Goal: Check status: Check status

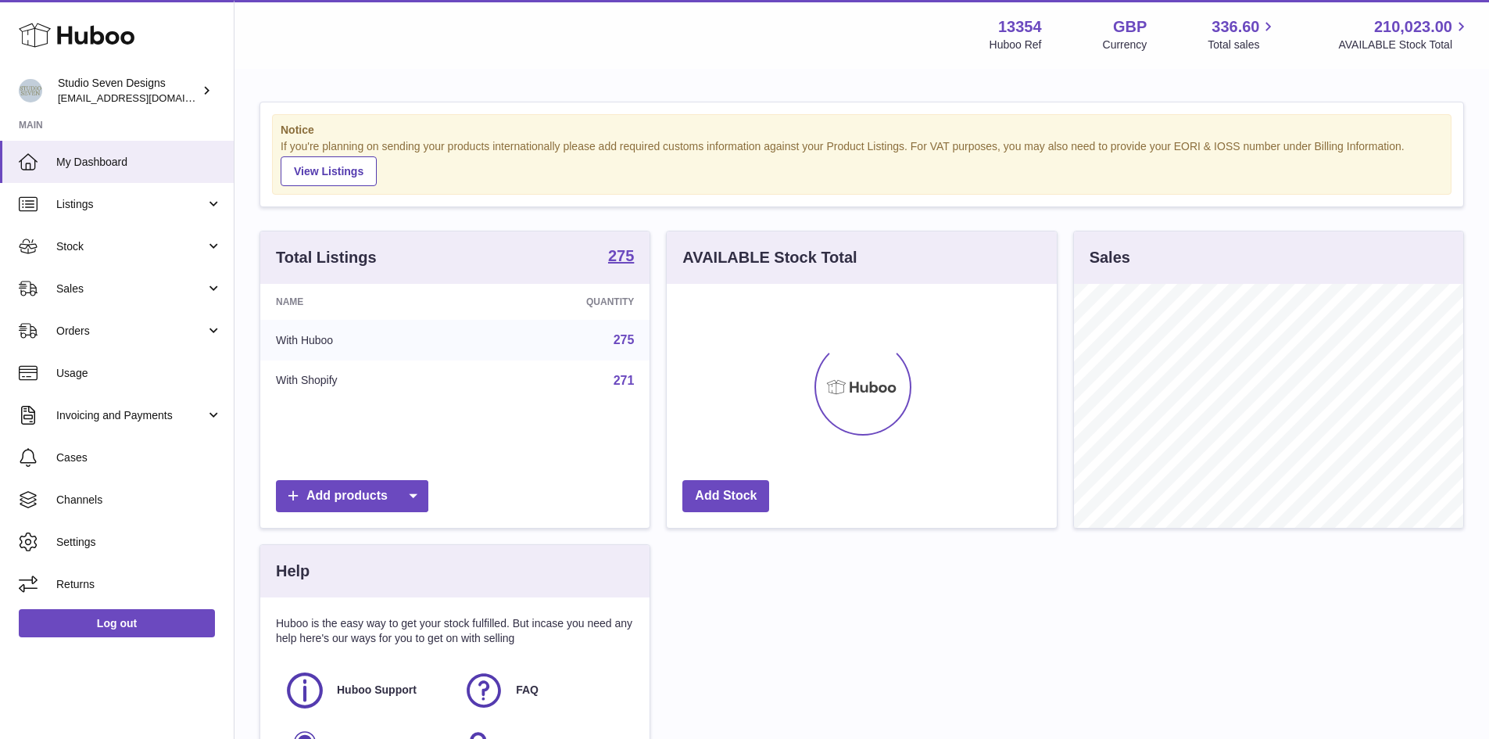
scroll to position [244, 390]
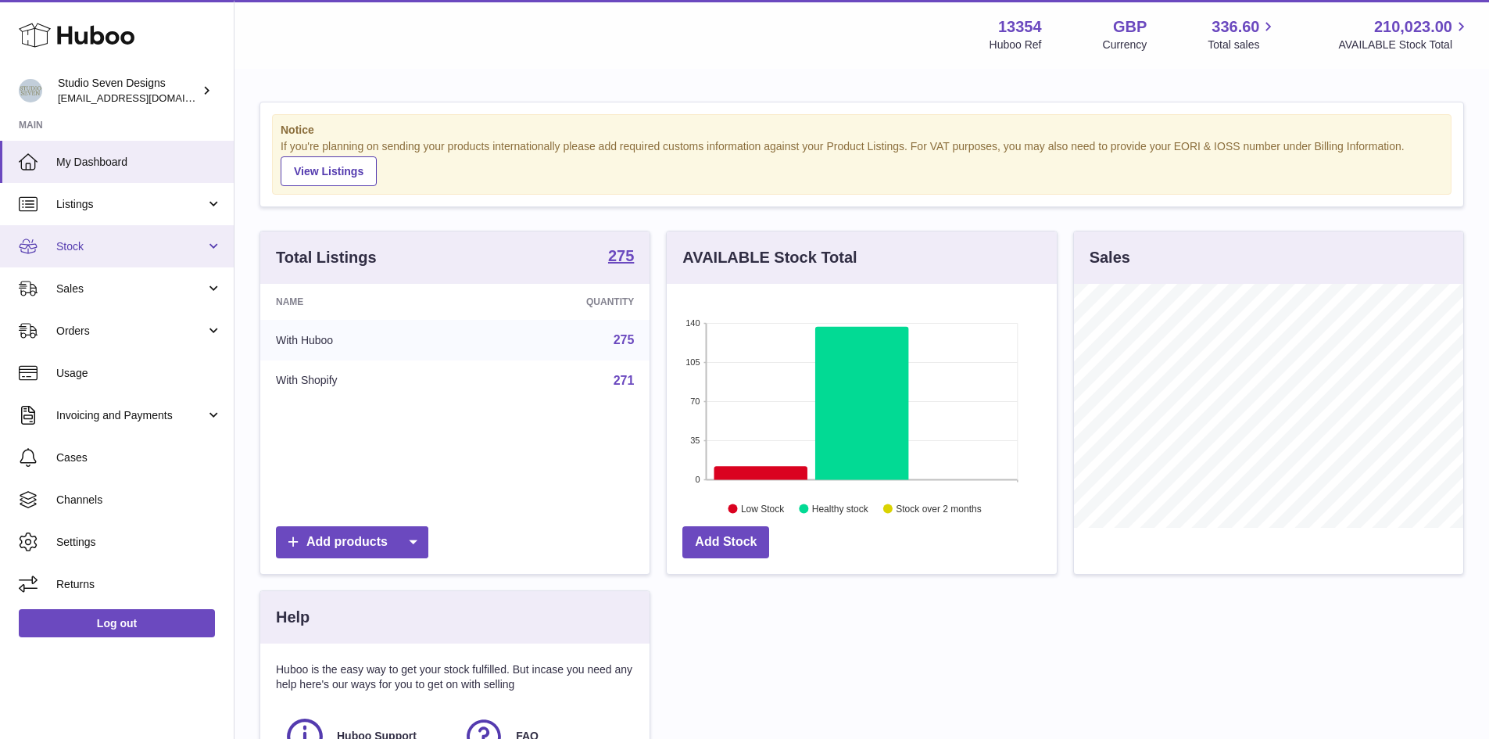
click at [229, 254] on link "Stock" at bounding box center [117, 246] width 234 height 42
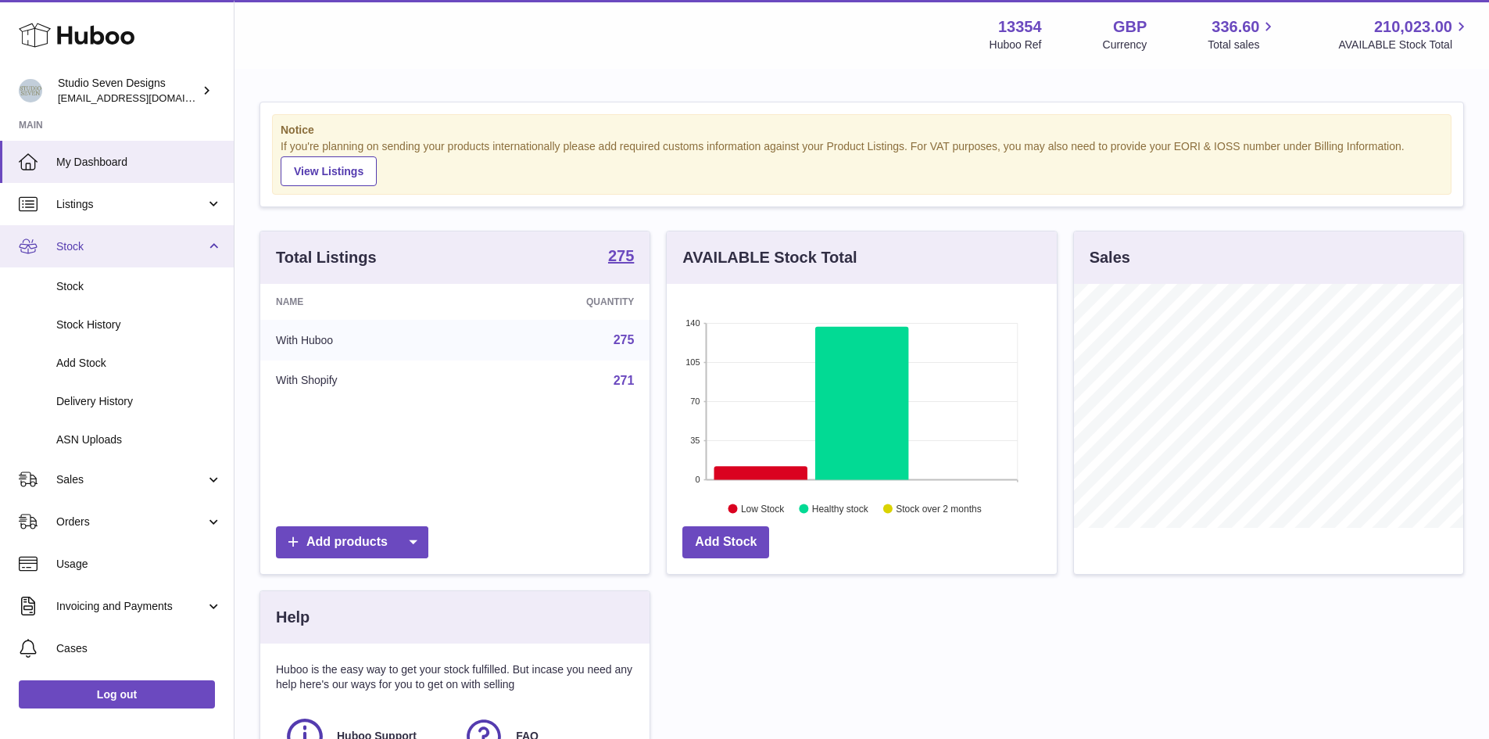
click at [219, 244] on link "Stock" at bounding box center [117, 246] width 234 height 42
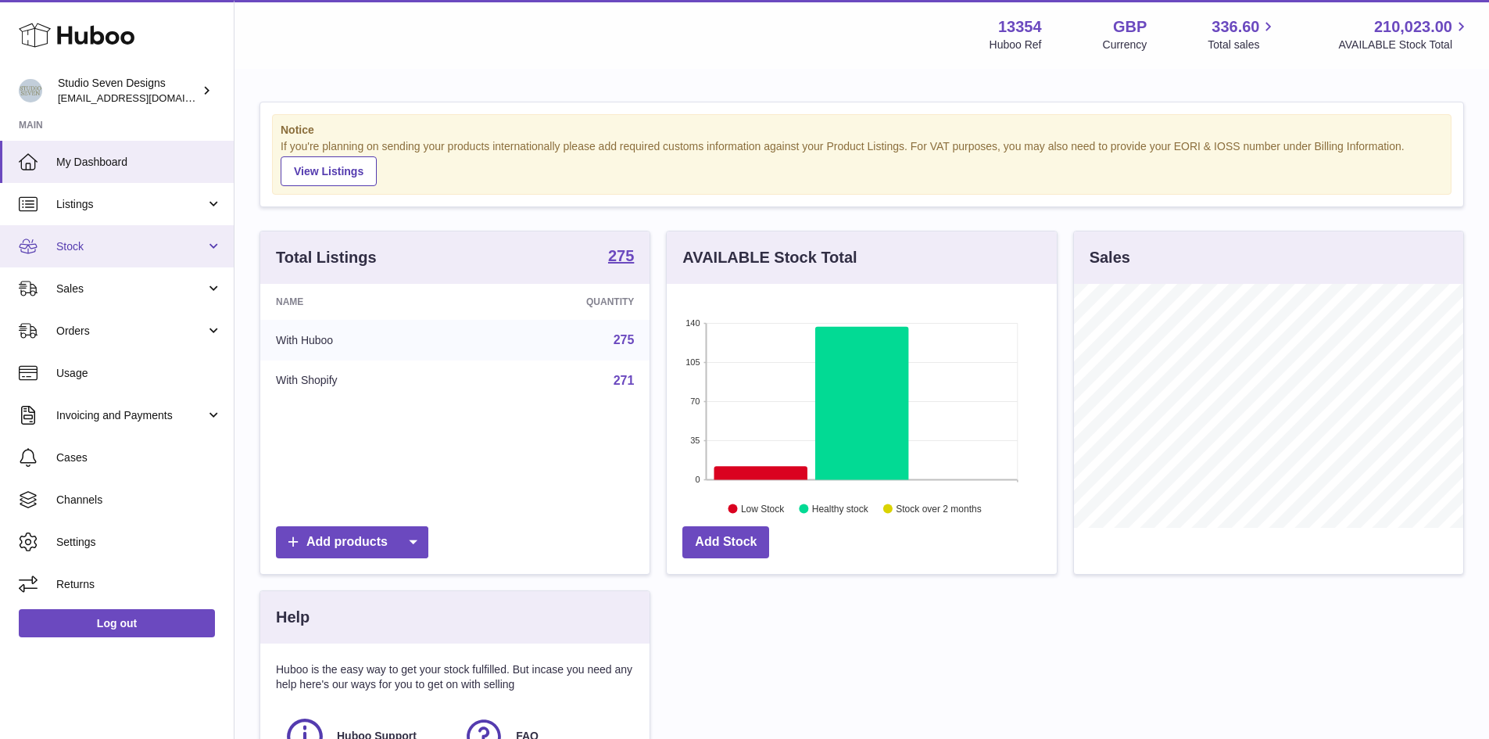
click at [219, 244] on link "Stock" at bounding box center [117, 246] width 234 height 42
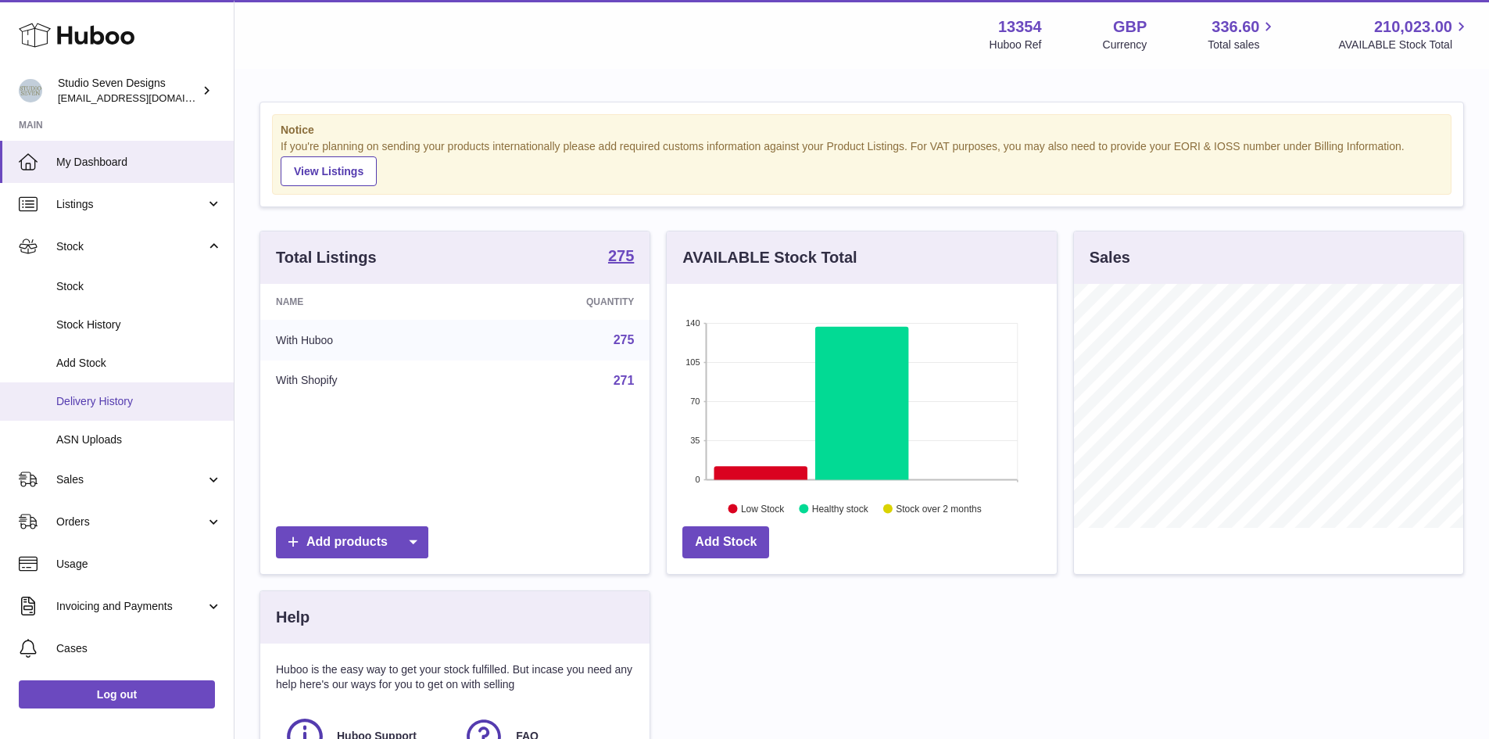
click at [81, 409] on link "Delivery History" at bounding box center [117, 401] width 234 height 38
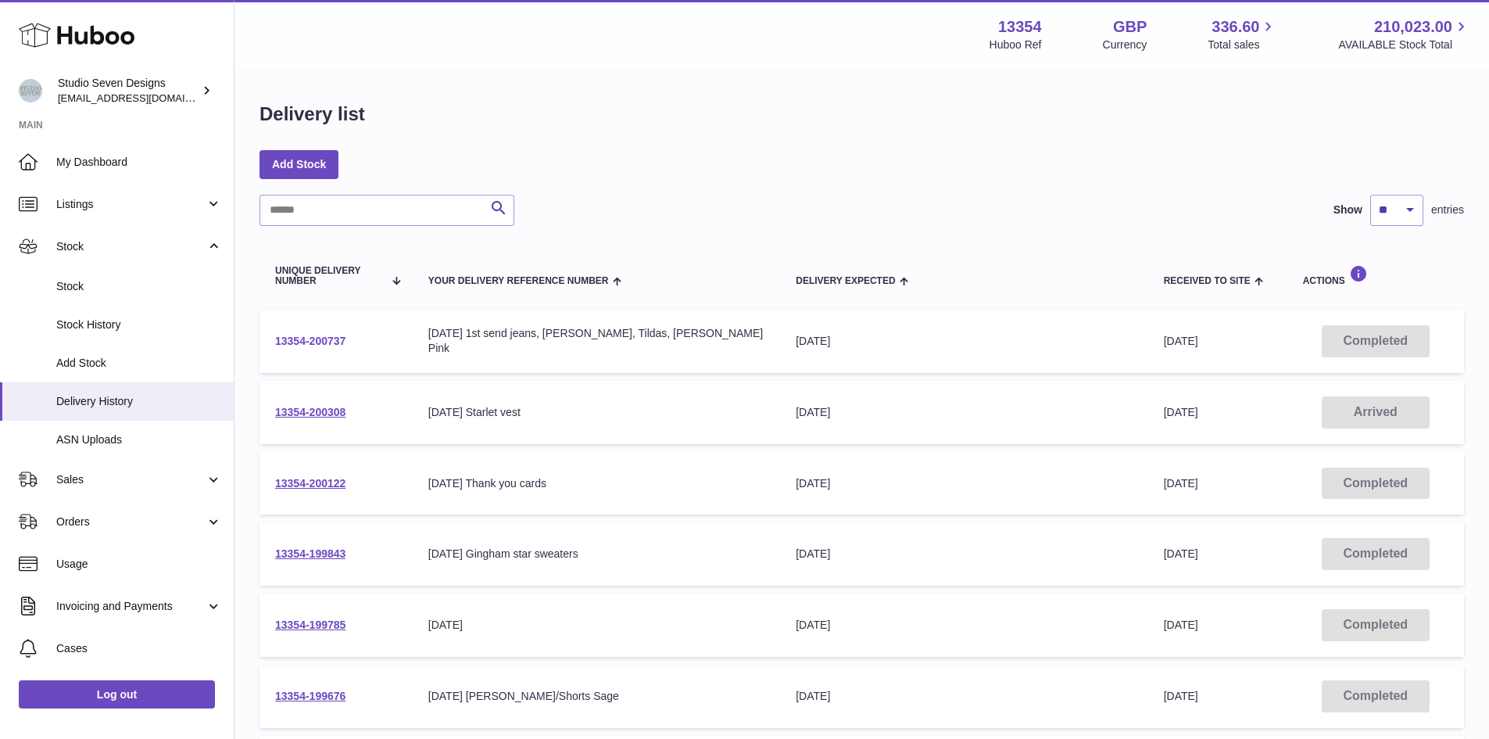
click at [331, 338] on link "13354-200737" at bounding box center [310, 341] width 70 height 13
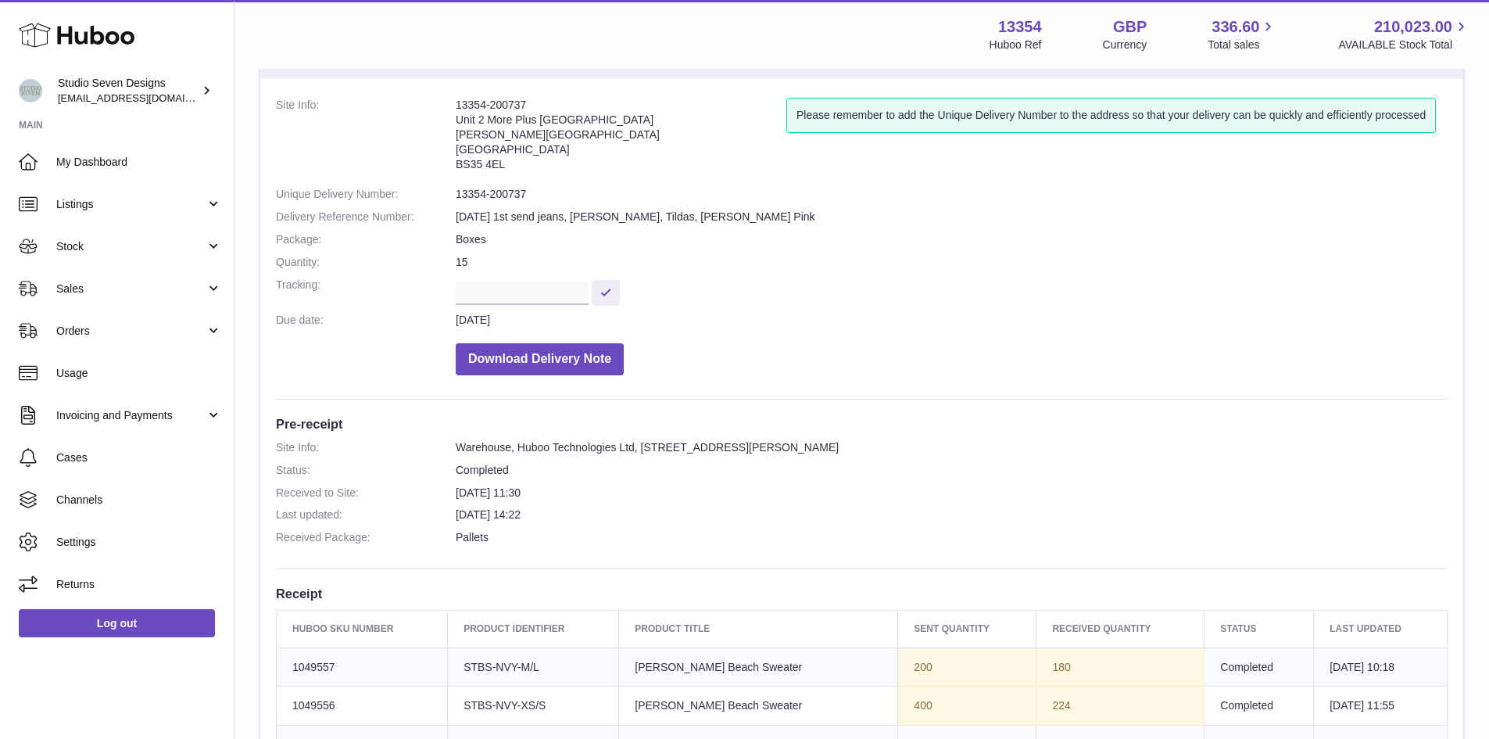
scroll to position [75, 0]
click at [60, 241] on span "Stock" at bounding box center [130, 246] width 149 height 15
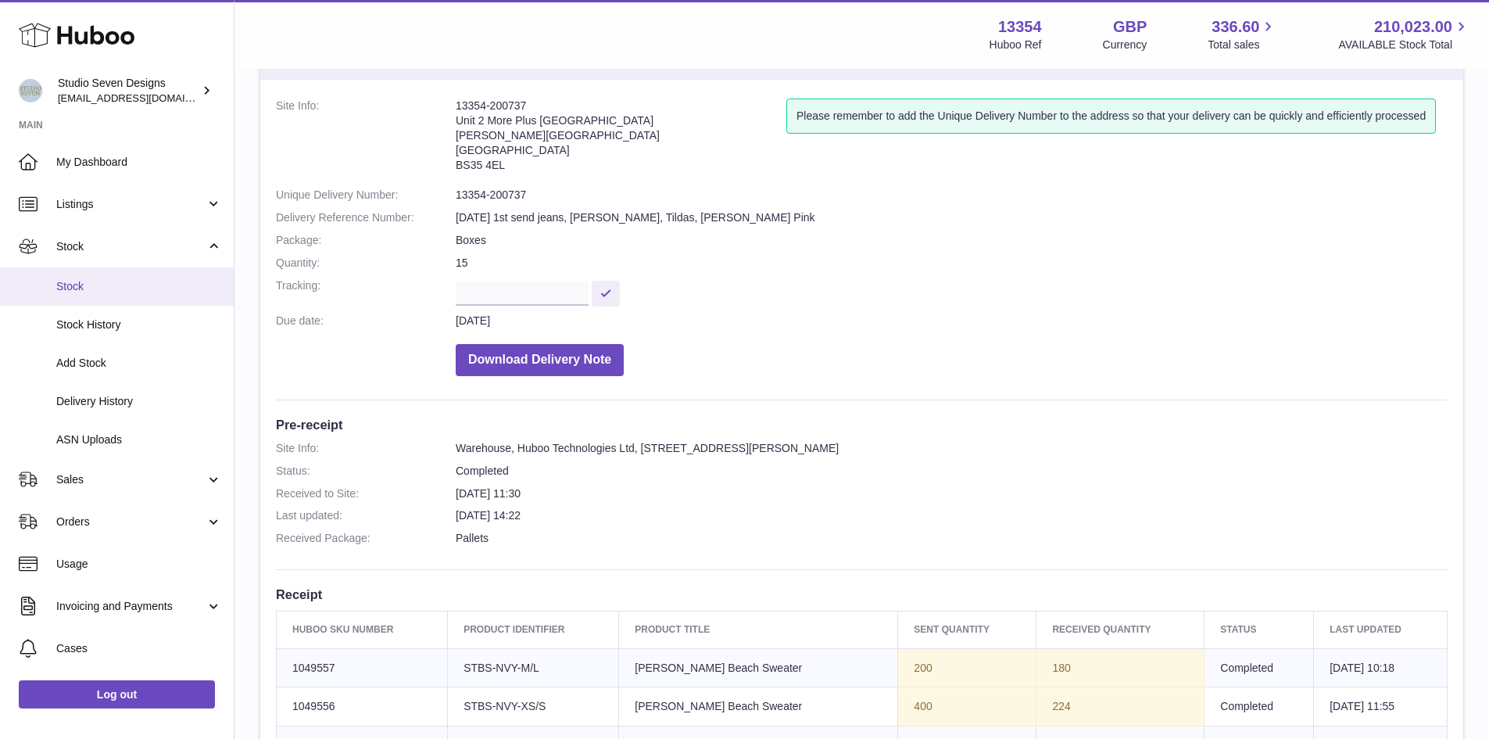
click at [71, 279] on span "Stock" at bounding box center [139, 286] width 166 height 15
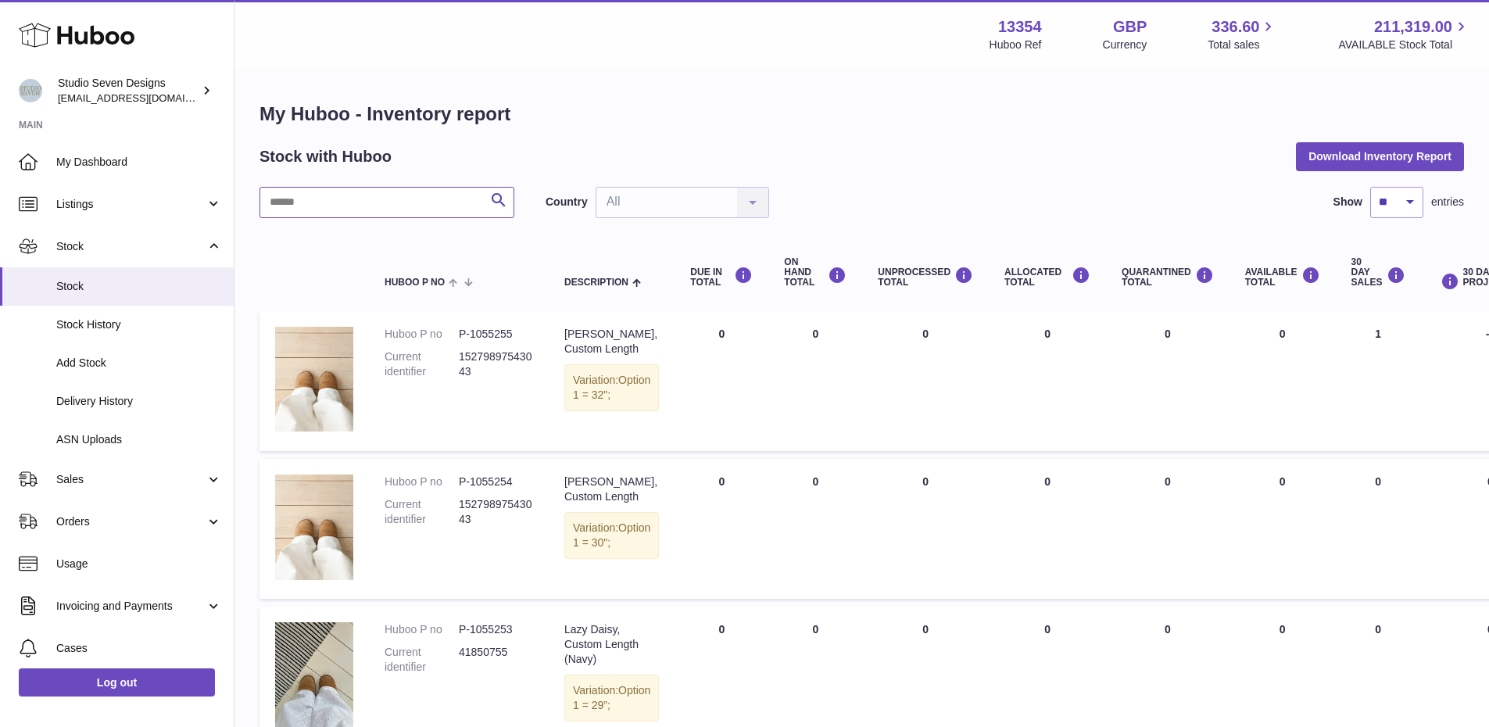
click at [388, 209] on input "text" at bounding box center [387, 202] width 255 height 31
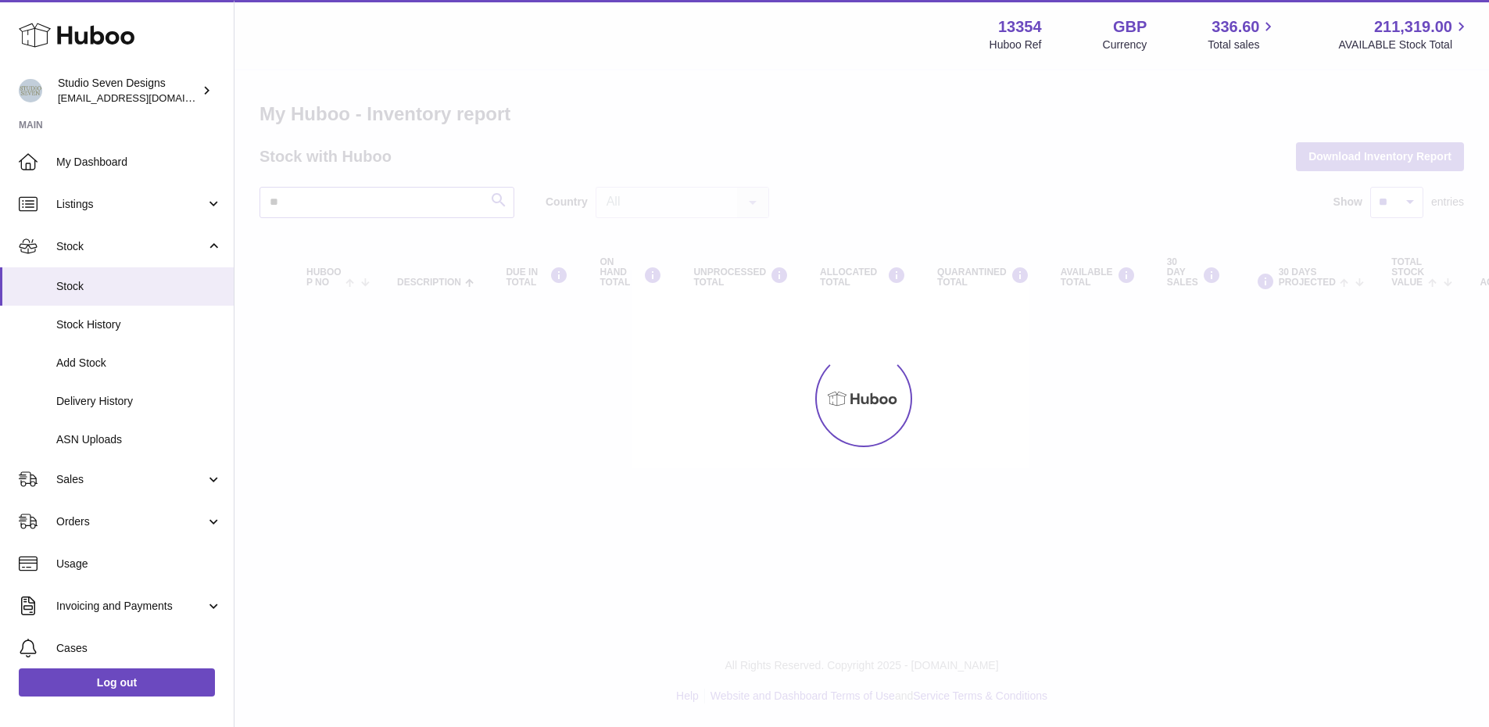
type input "*"
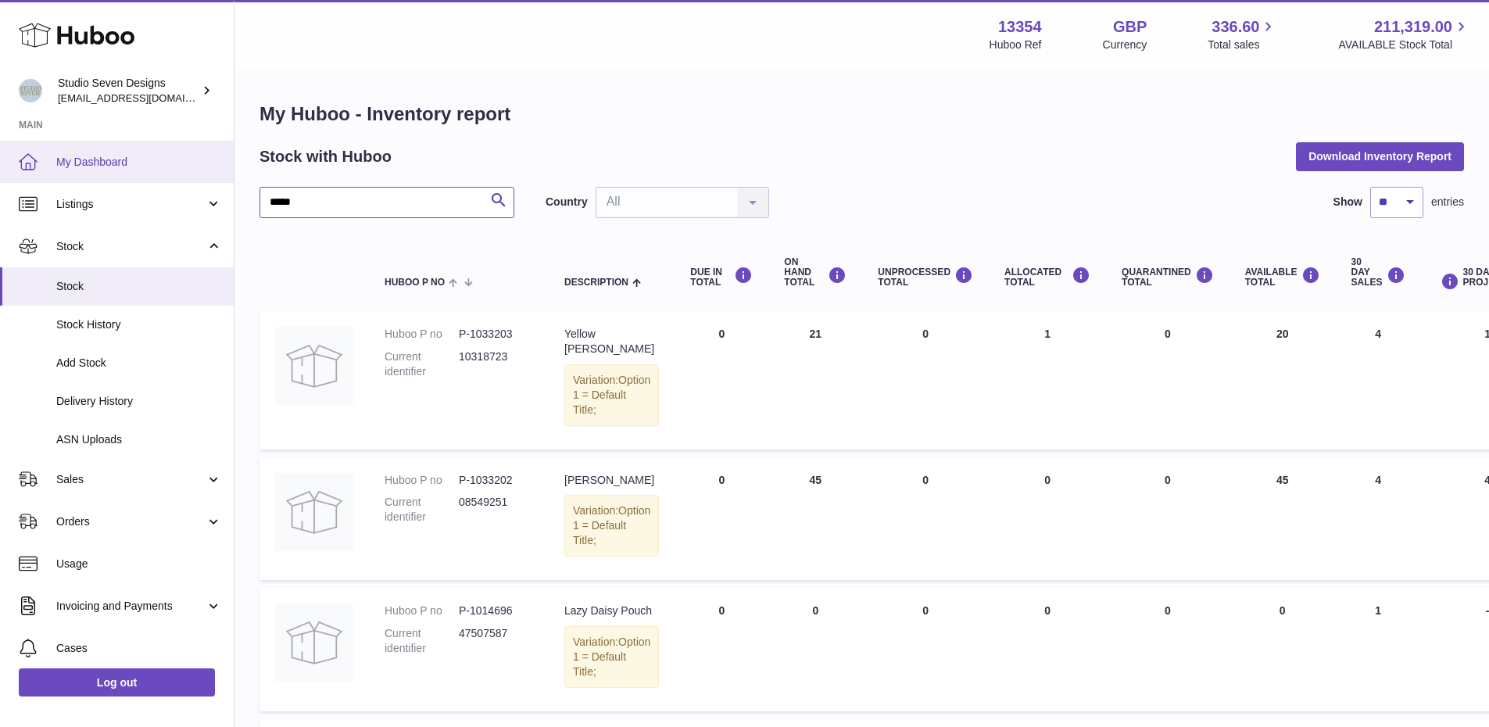
type input "*****"
click at [113, 166] on span "My Dashboard" at bounding box center [139, 162] width 166 height 15
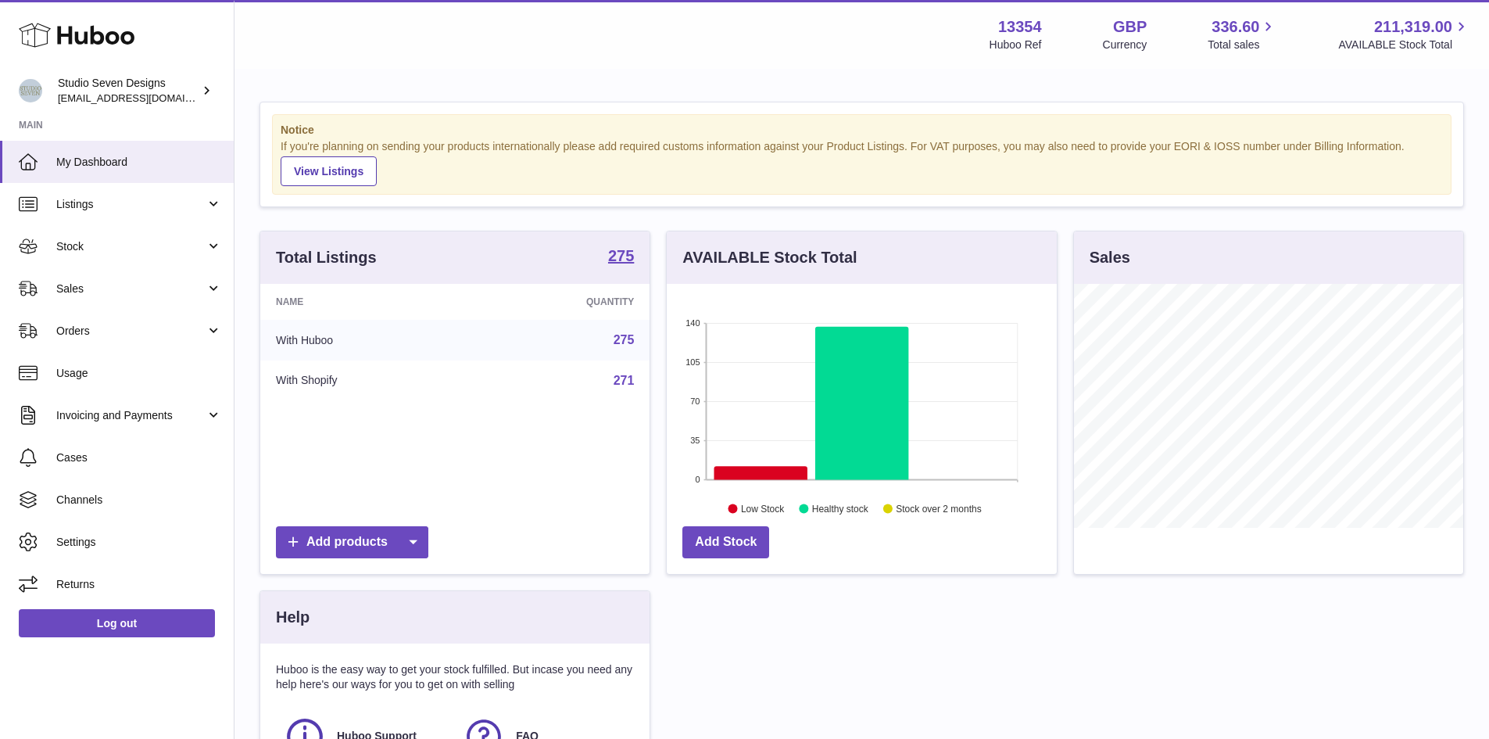
scroll to position [244, 390]
click at [210, 254] on link "Stock" at bounding box center [117, 246] width 234 height 42
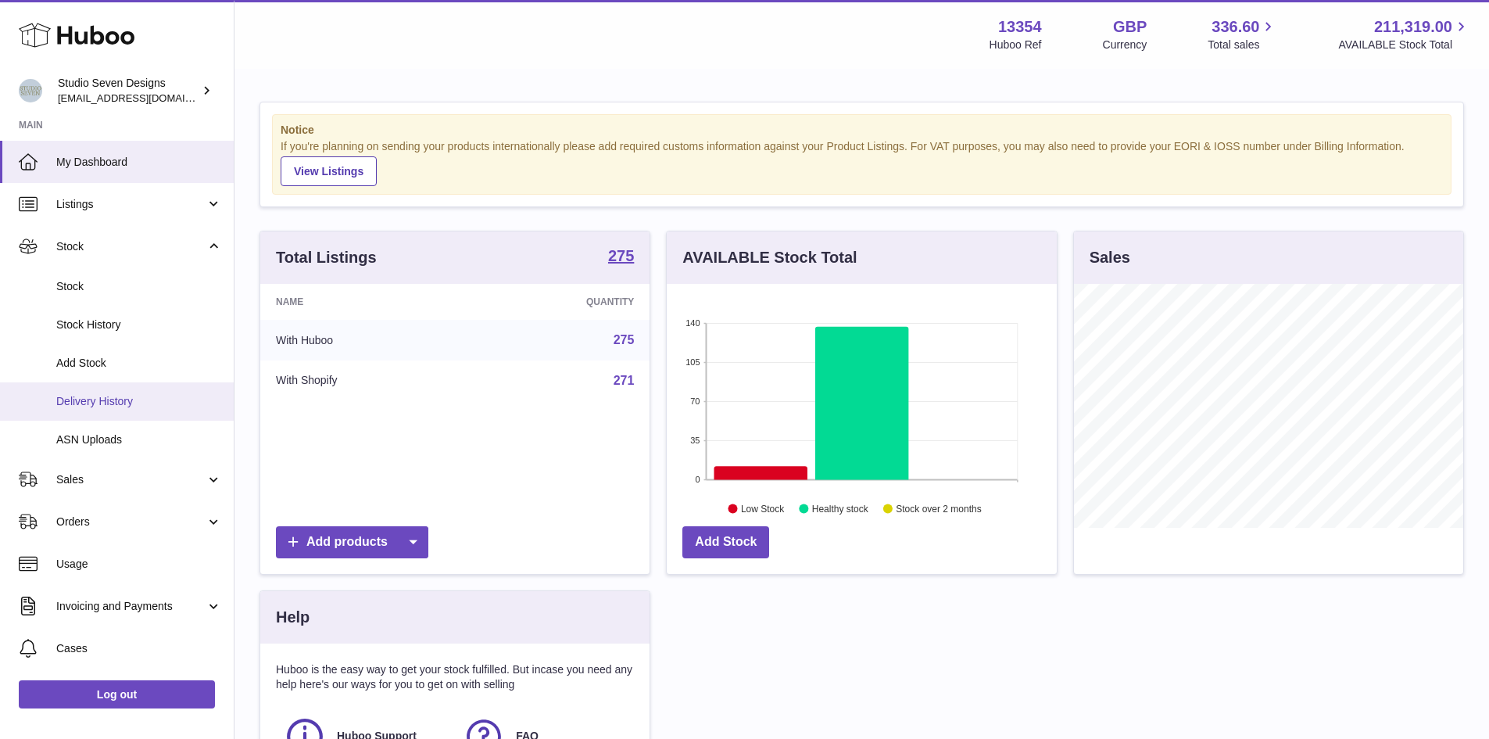
click at [138, 397] on span "Delivery History" at bounding box center [139, 401] width 166 height 15
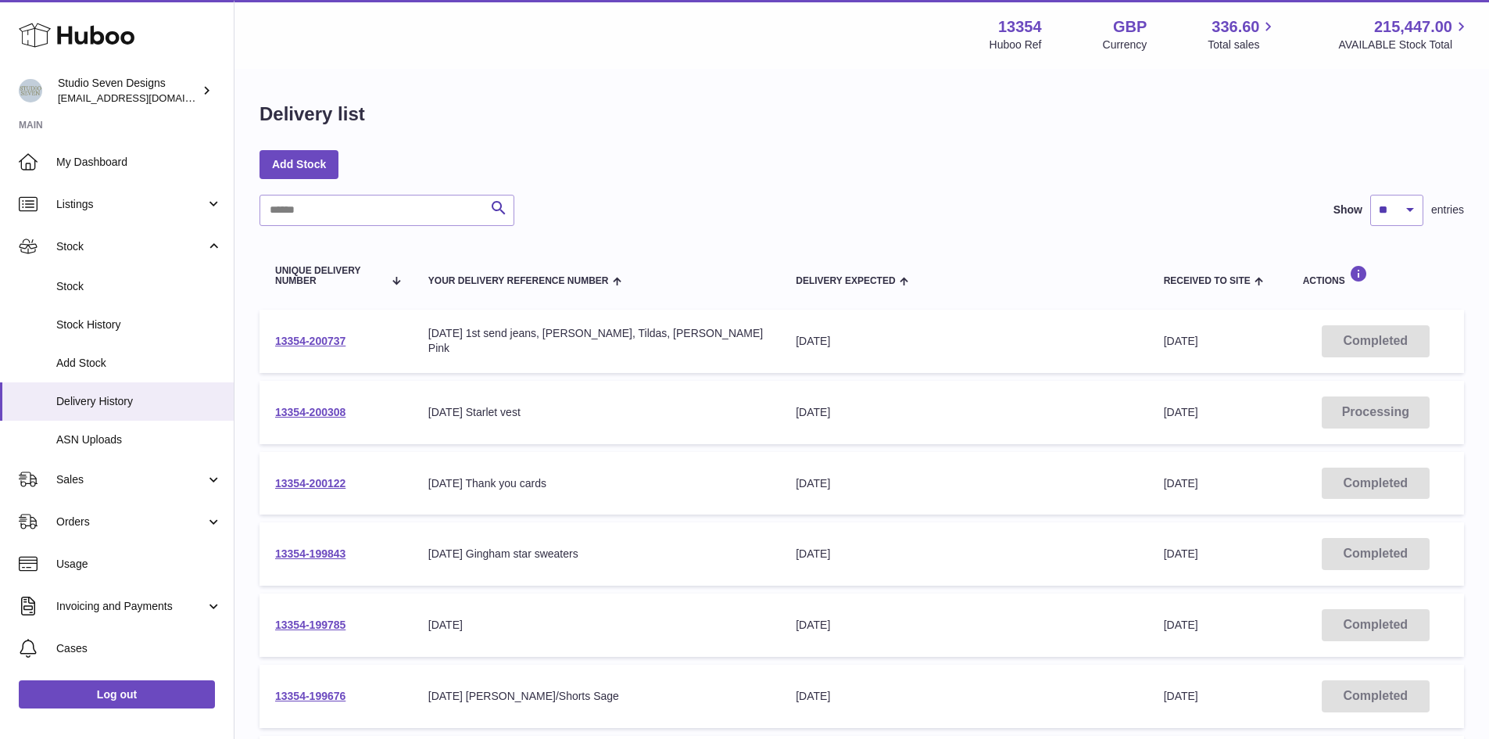
drag, startPoint x: 384, startPoint y: 410, endPoint x: 254, endPoint y: 418, distance: 130.0
click at [254, 418] on div "Delivery list Add Stock Search Show ** ** ** *** entries Unique Delivery Number…" at bounding box center [862, 580] width 1255 height 1020
click at [415, 394] on td "Your Delivery Reference Number [DATE] Starlet vest" at bounding box center [596, 412] width 367 height 63
drag, startPoint x: 379, startPoint y: 408, endPoint x: 270, endPoint y: 417, distance: 109.8
click at [270, 417] on td "13354-200308" at bounding box center [336, 412] width 153 height 63
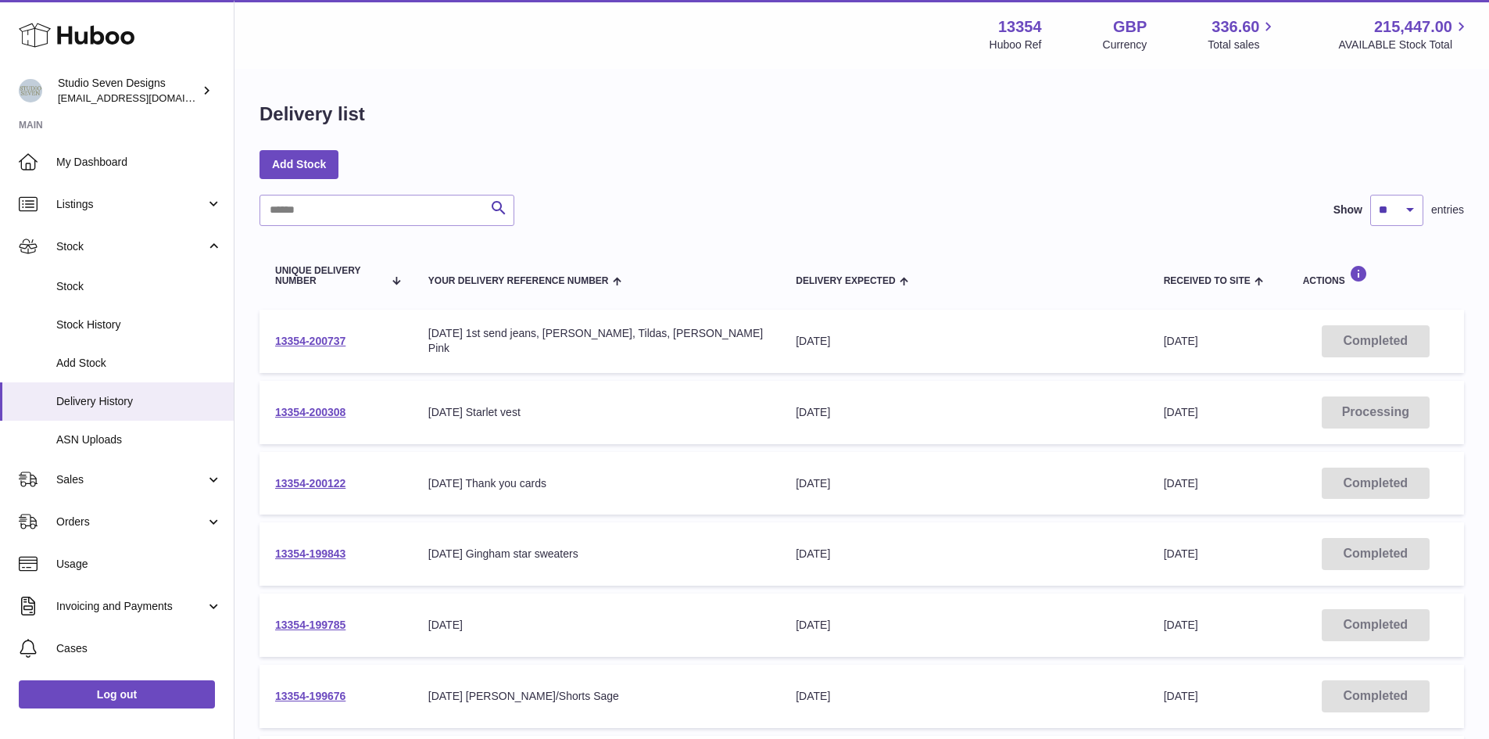
copy link "13354-200308"
